Goal: Entertainment & Leisure: Consume media (video, audio)

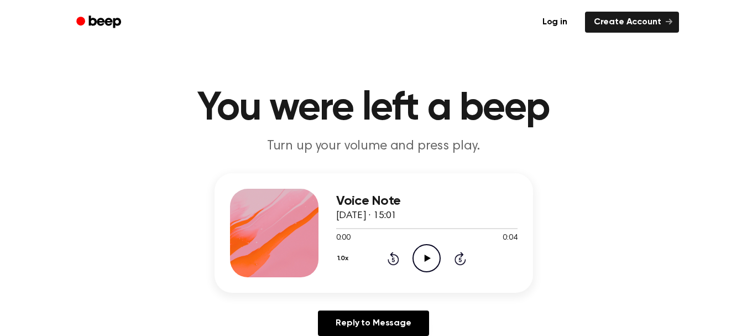
click at [430, 254] on icon "Play Audio" at bounding box center [426, 258] width 28 height 28
click at [416, 253] on icon "Play Audio" at bounding box center [426, 258] width 28 height 28
click at [427, 260] on icon "Play Audio" at bounding box center [426, 258] width 28 height 28
click at [423, 256] on icon "Play Audio" at bounding box center [426, 258] width 28 height 28
click at [424, 255] on icon "Play Audio" at bounding box center [426, 258] width 28 height 28
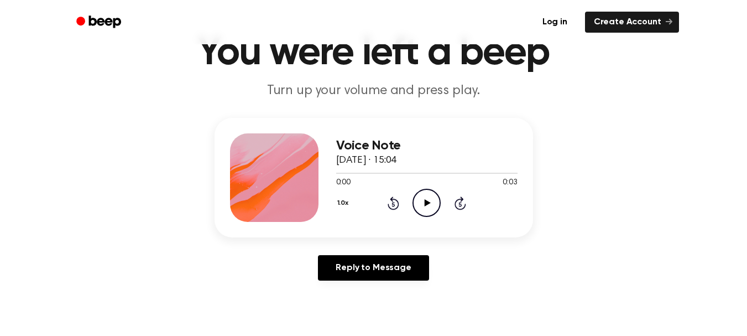
click at [428, 200] on icon "Play Audio" at bounding box center [426, 203] width 28 height 28
click at [428, 200] on icon at bounding box center [426, 202] width 5 height 7
click at [429, 195] on icon "Play Audio" at bounding box center [426, 203] width 28 height 28
